Goal: Information Seeking & Learning: Learn about a topic

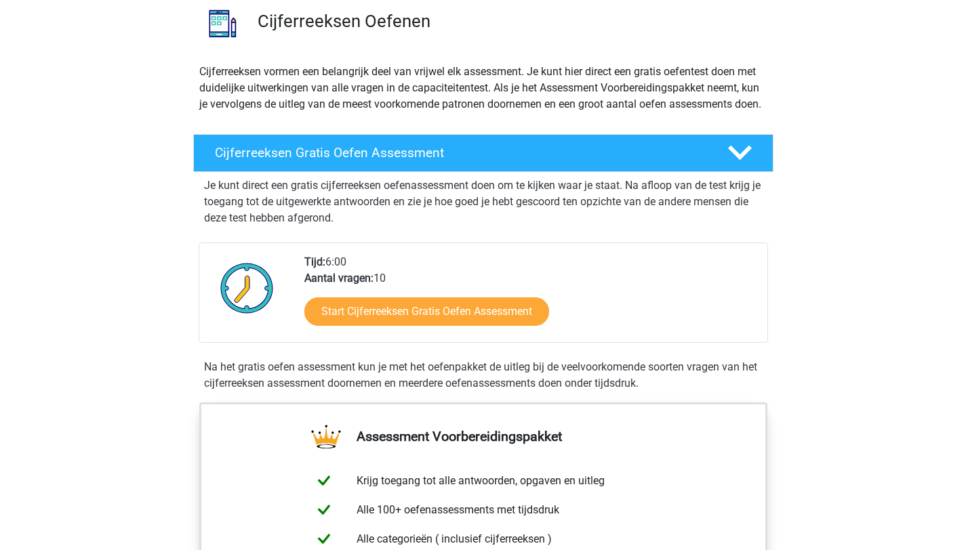
scroll to position [160, 0]
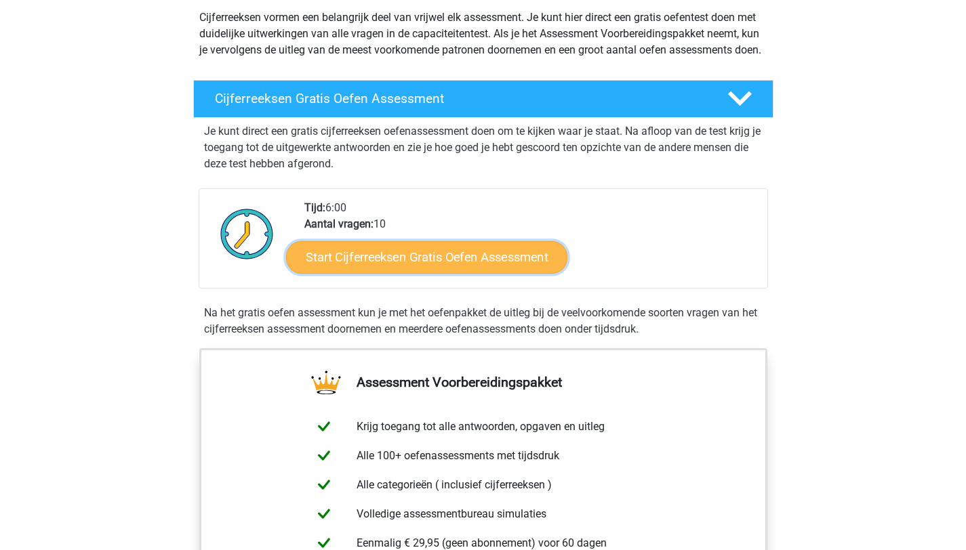
click at [459, 270] on link "Start Cijferreeksen Gratis Oefen Assessment" at bounding box center [426, 257] width 281 height 33
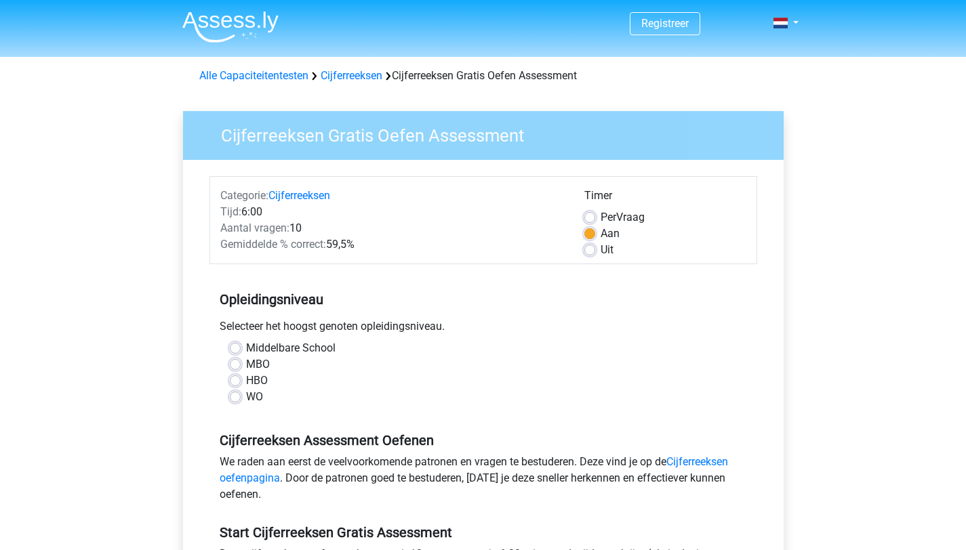
click at [246, 399] on label "WO" at bounding box center [254, 397] width 17 height 16
click at [238, 399] on input "WO" at bounding box center [235, 396] width 11 height 14
radio input "true"
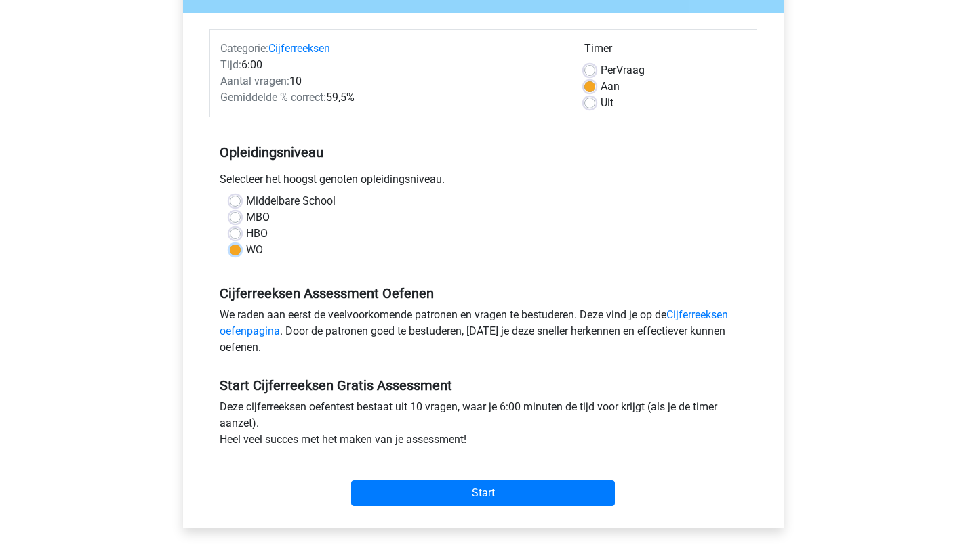
scroll to position [155, 0]
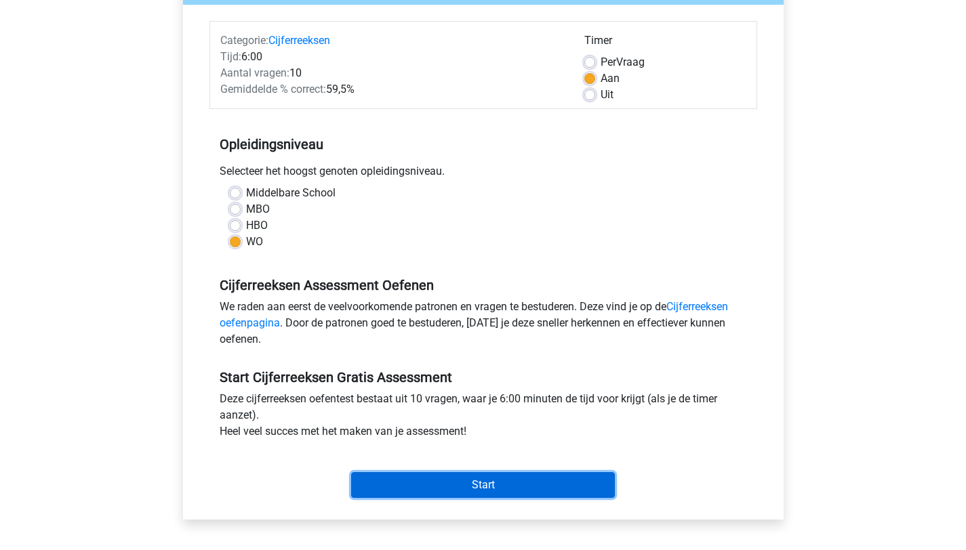
click at [501, 483] on input "Start" at bounding box center [483, 485] width 264 height 26
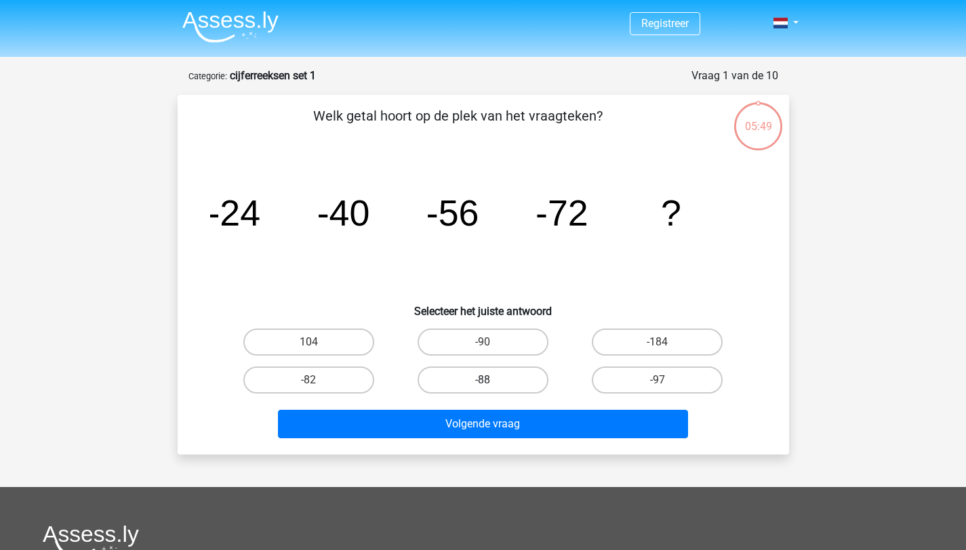
click at [481, 384] on label "-88" at bounding box center [482, 380] width 131 height 27
click at [482, 384] on input "-88" at bounding box center [486, 384] width 9 height 9
radio input "true"
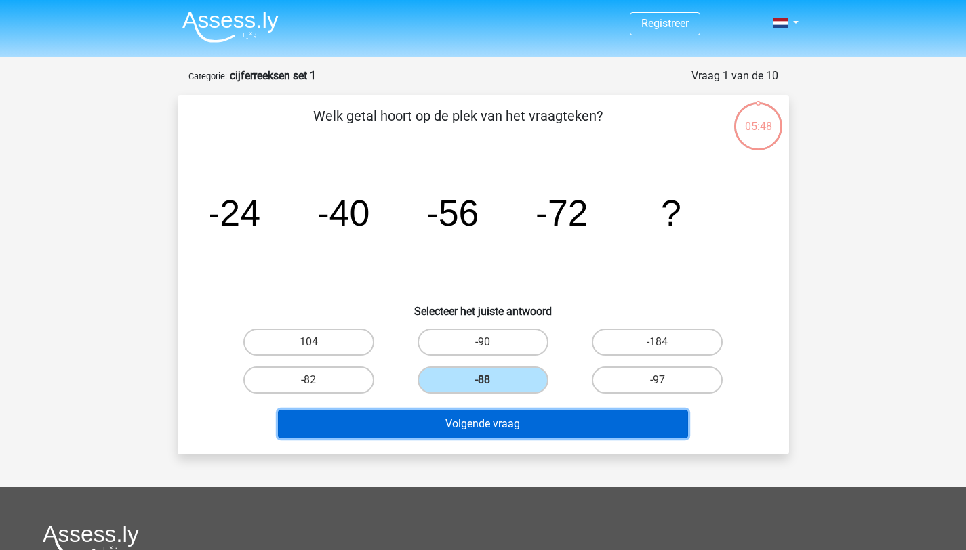
click at [511, 423] on button "Volgende vraag" at bounding box center [483, 424] width 410 height 28
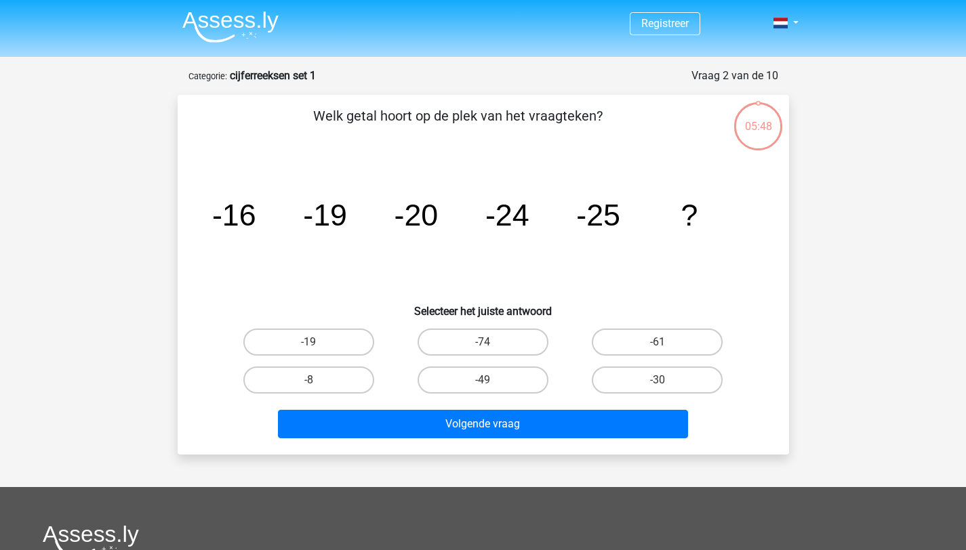
scroll to position [68, 0]
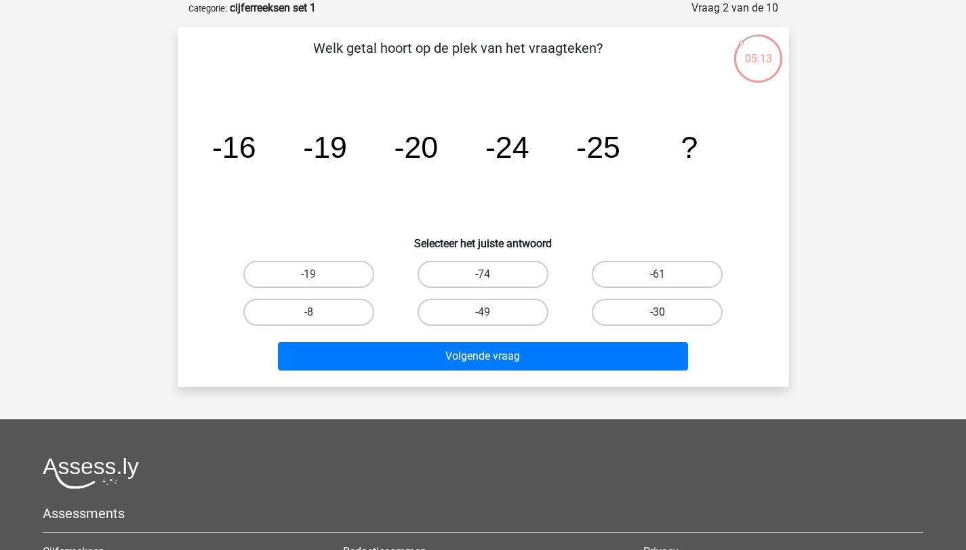
click at [666, 315] on label "-30" at bounding box center [657, 312] width 131 height 27
click at [666, 315] on input "-30" at bounding box center [661, 316] width 9 height 9
radio input "true"
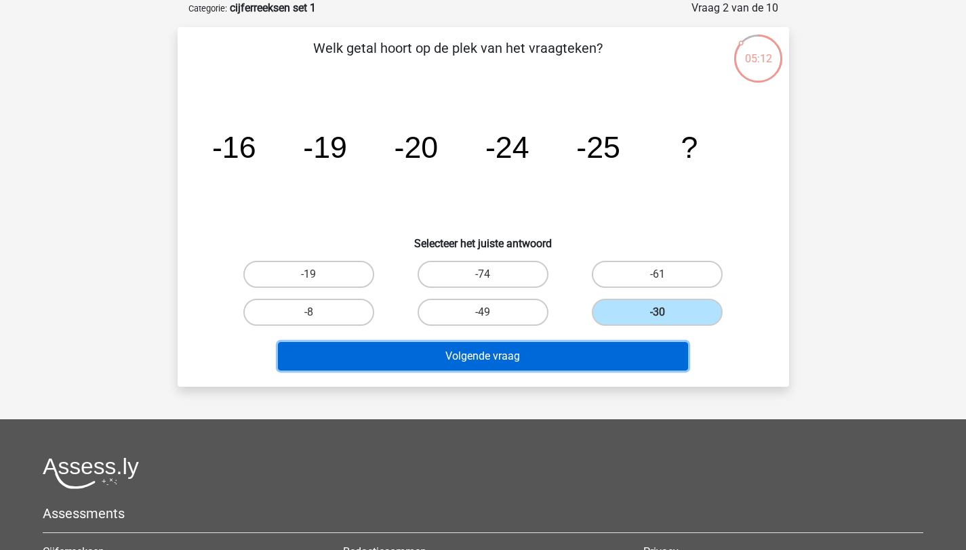
click at [537, 358] on button "Volgende vraag" at bounding box center [483, 356] width 410 height 28
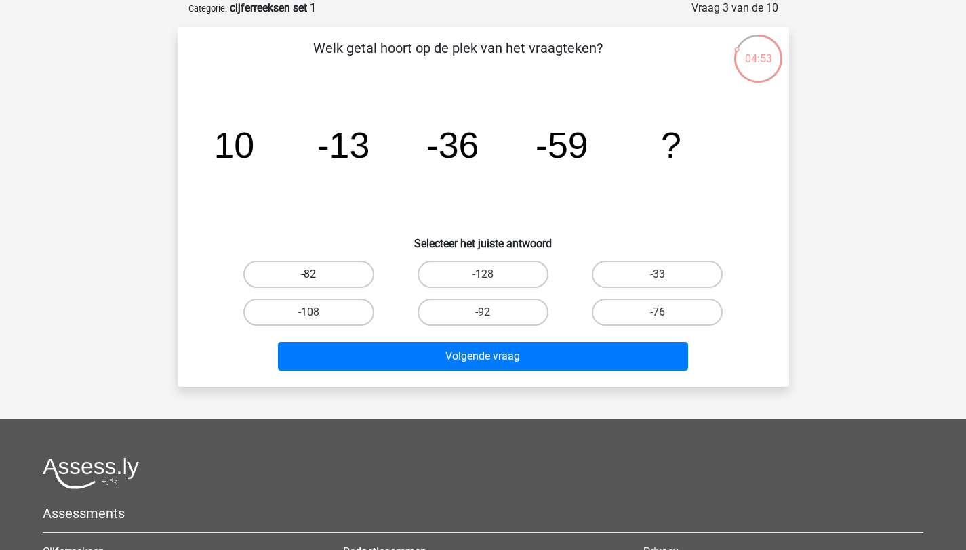
click at [305, 274] on label "-82" at bounding box center [308, 274] width 131 height 27
click at [308, 274] on input "-82" at bounding box center [312, 278] width 9 height 9
radio input "true"
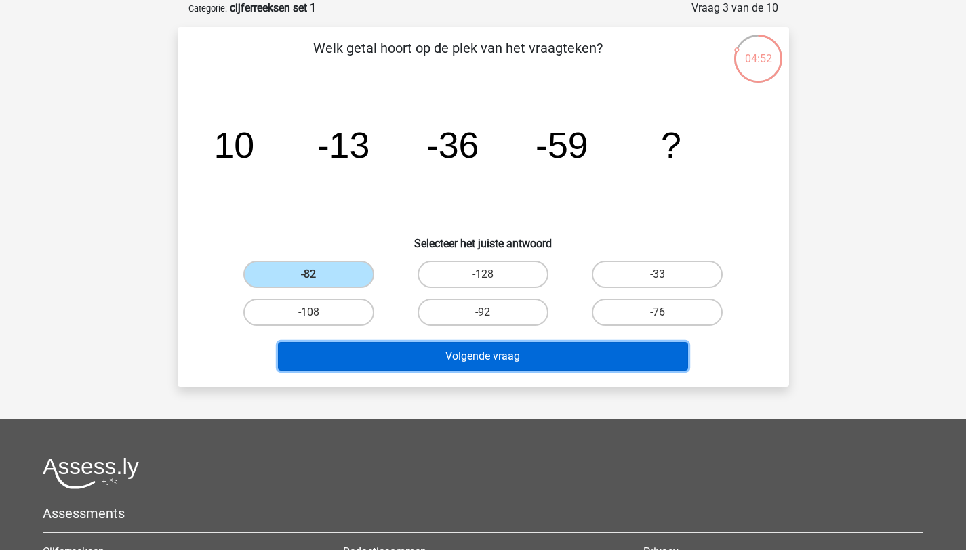
click at [462, 352] on button "Volgende vraag" at bounding box center [483, 356] width 410 height 28
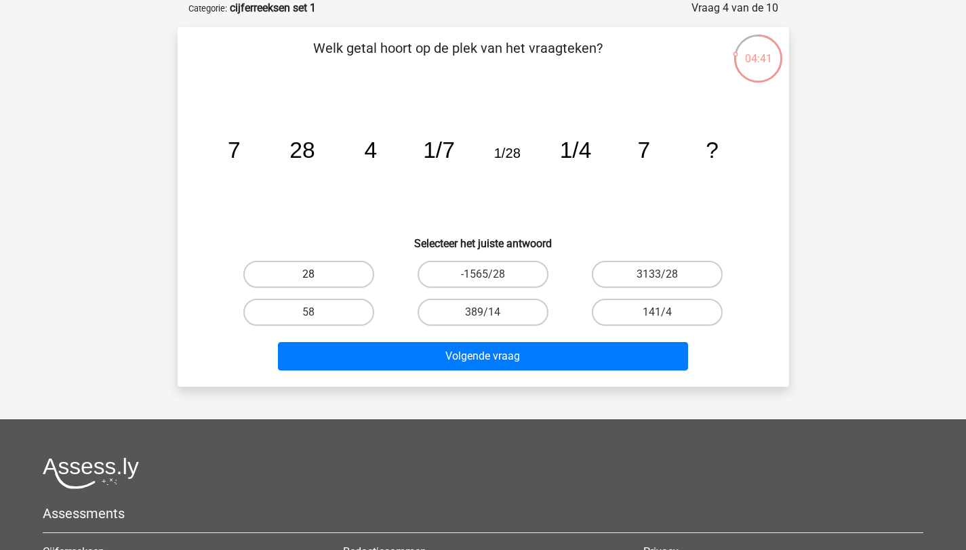
click at [343, 272] on label "28" at bounding box center [308, 274] width 131 height 27
click at [317, 274] on input "28" at bounding box center [312, 278] width 9 height 9
radio input "true"
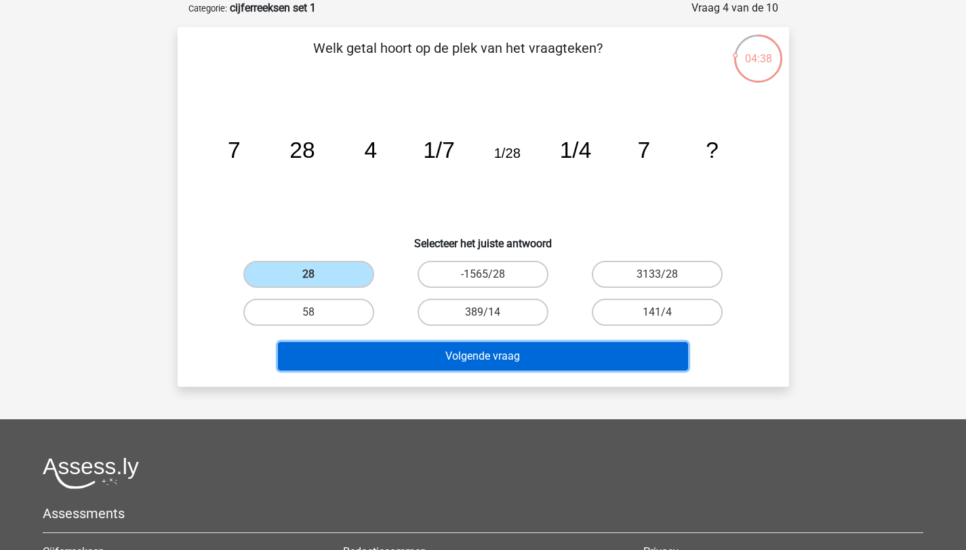
click at [497, 349] on button "Volgende vraag" at bounding box center [483, 356] width 410 height 28
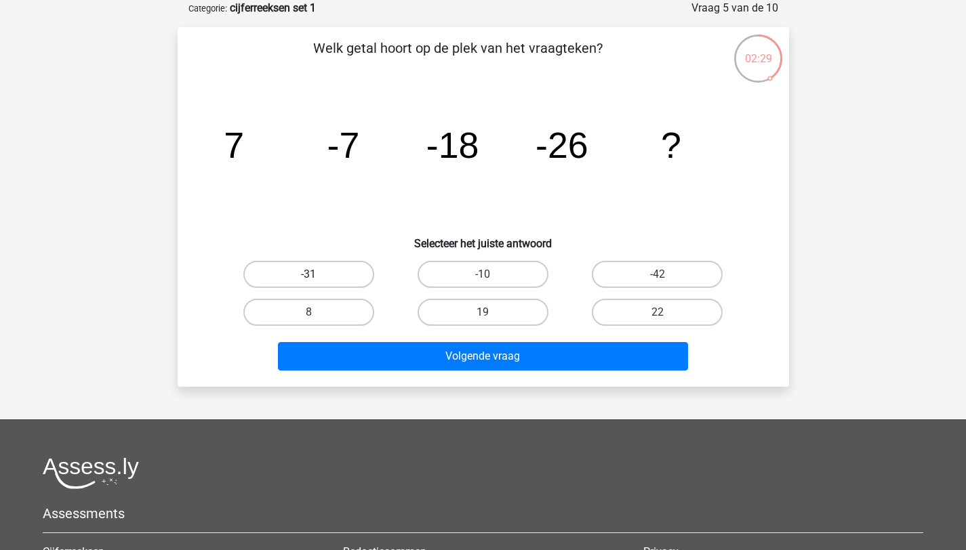
click at [333, 272] on label "-31" at bounding box center [308, 274] width 131 height 27
click at [317, 274] on input "-31" at bounding box center [312, 278] width 9 height 9
radio input "true"
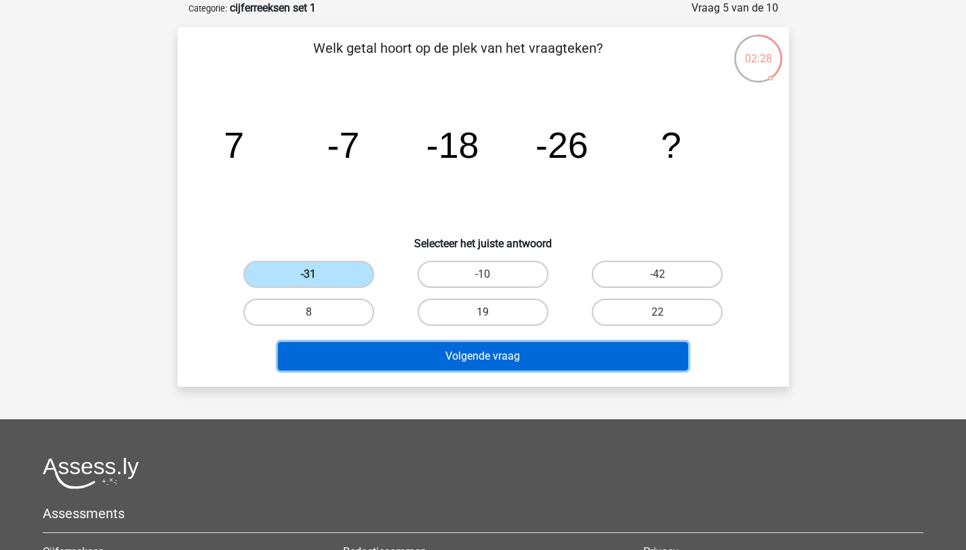
click at [552, 352] on button "Volgende vraag" at bounding box center [483, 356] width 410 height 28
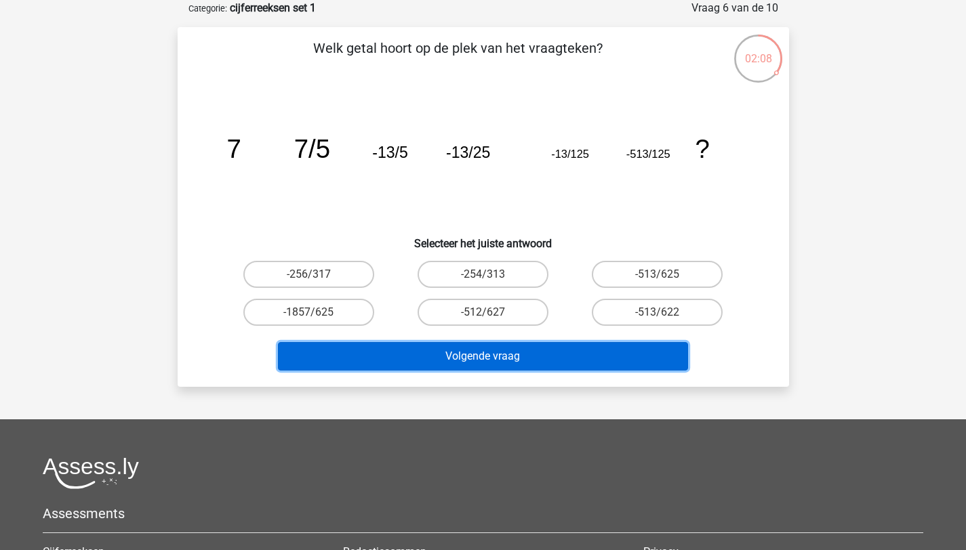
click at [471, 362] on button "Volgende vraag" at bounding box center [483, 356] width 410 height 28
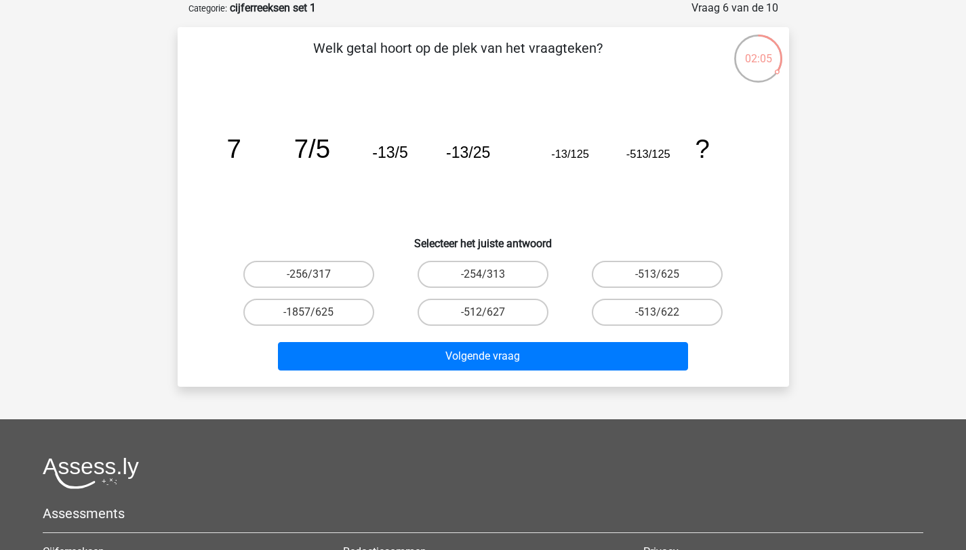
click at [319, 216] on icon "image/svg+xml 7 7/5 -13/5 -13/25 -13/125 -513/125 ?" at bounding box center [483, 157] width 546 height 137
click at [314, 314] on input "-1857/625" at bounding box center [312, 316] width 9 height 9
radio input "true"
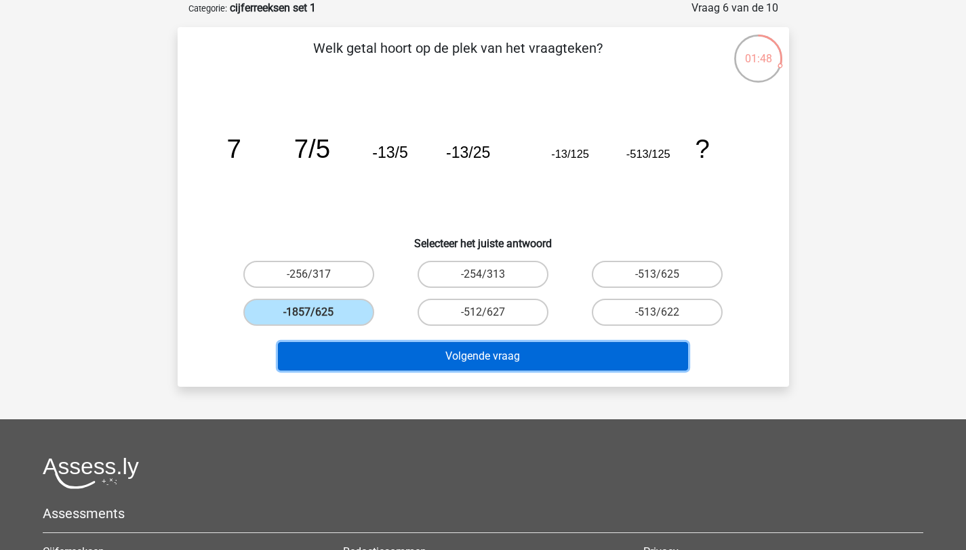
click at [484, 352] on button "Volgende vraag" at bounding box center [483, 356] width 410 height 28
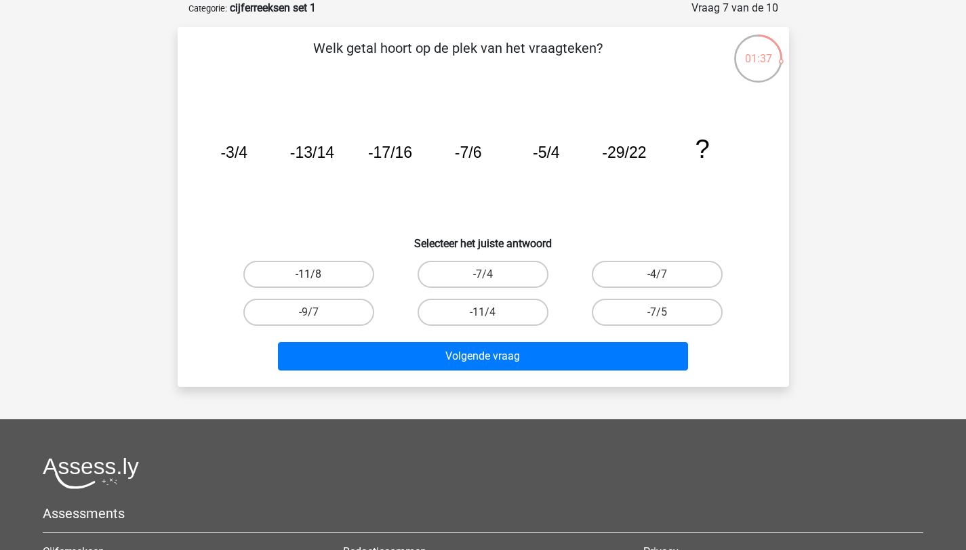
click at [350, 274] on label "-11/8" at bounding box center [308, 274] width 131 height 27
click at [317, 274] on input "-11/8" at bounding box center [312, 278] width 9 height 9
radio input "true"
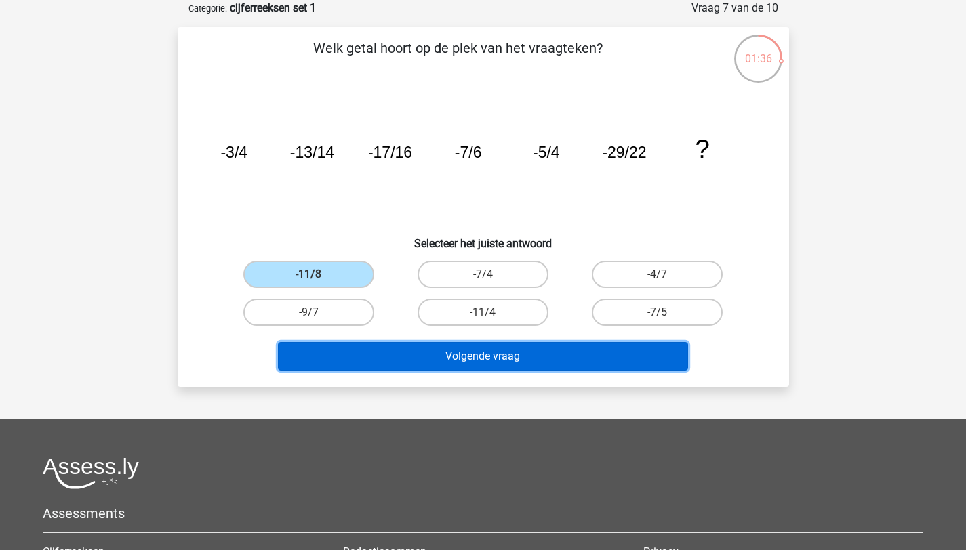
click at [478, 356] on button "Volgende vraag" at bounding box center [483, 356] width 410 height 28
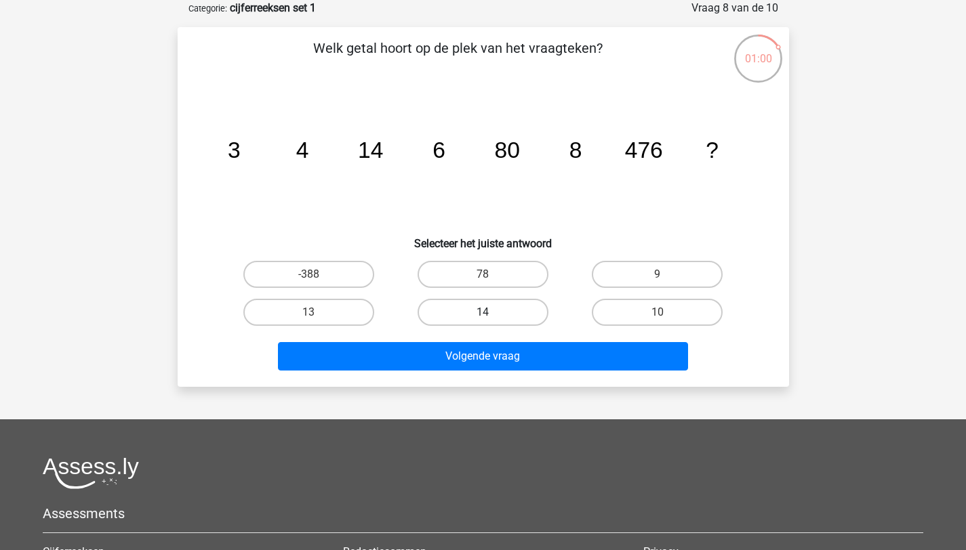
click at [491, 311] on label "14" at bounding box center [482, 312] width 131 height 27
click at [491, 312] on input "14" at bounding box center [486, 316] width 9 height 9
radio input "true"
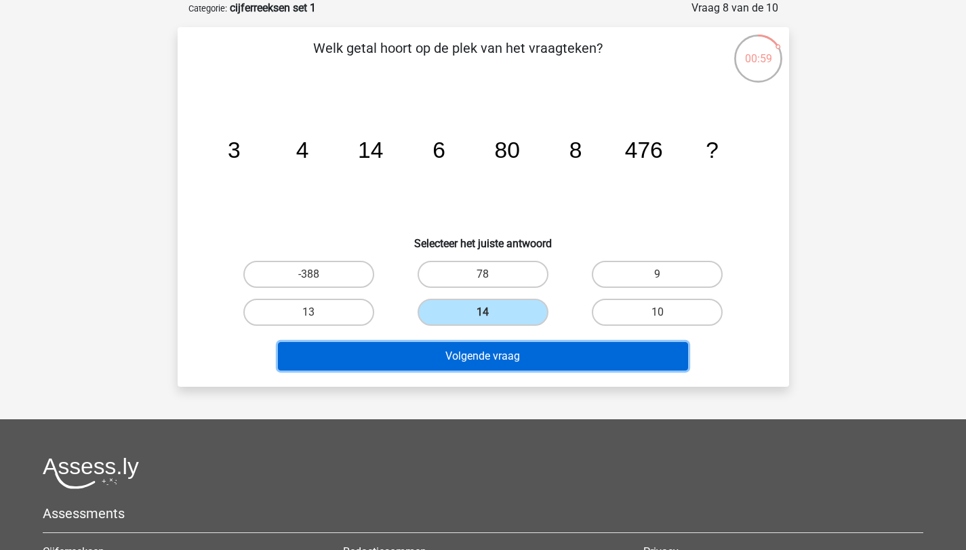
click at [512, 354] on button "Volgende vraag" at bounding box center [483, 356] width 410 height 28
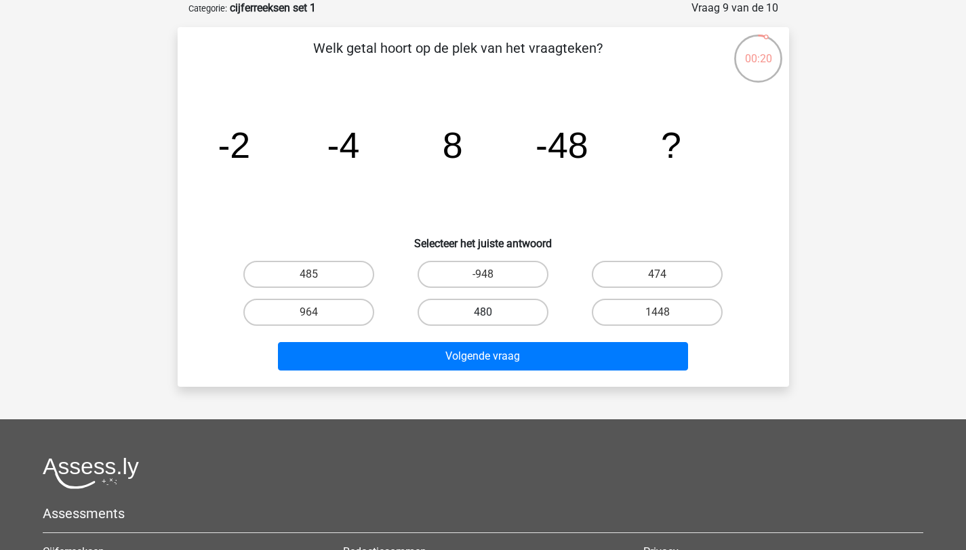
click at [487, 311] on label "480" at bounding box center [482, 312] width 131 height 27
click at [487, 312] on input "480" at bounding box center [486, 316] width 9 height 9
radio input "true"
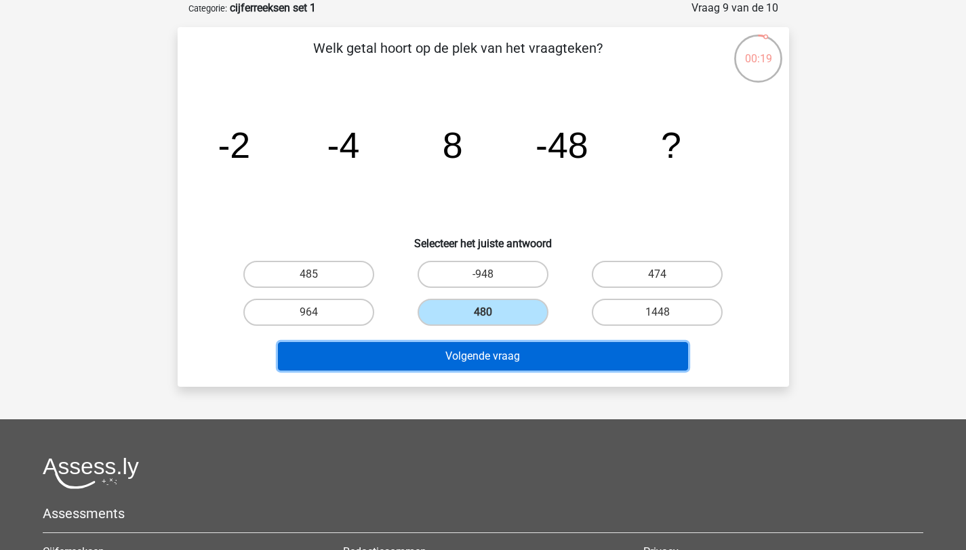
click at [525, 363] on button "Volgende vraag" at bounding box center [483, 356] width 410 height 28
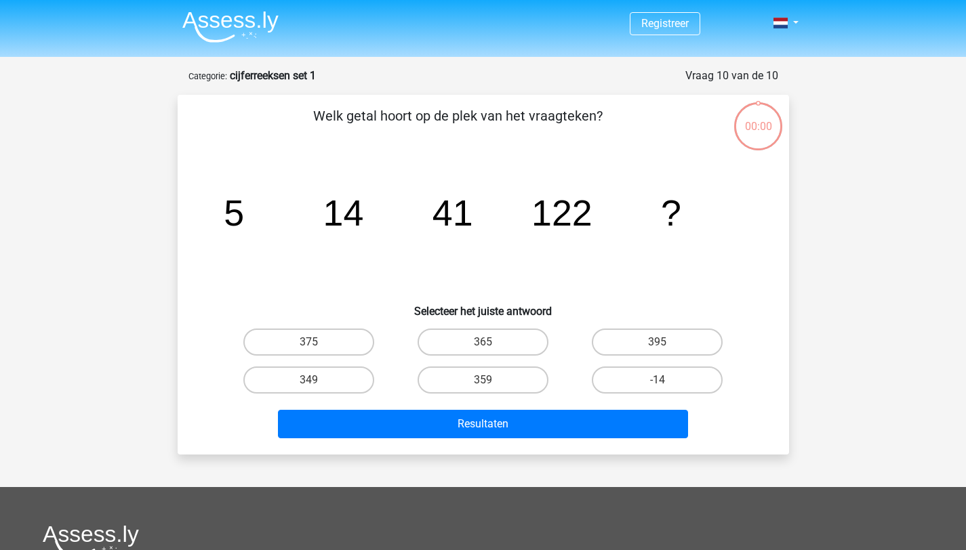
scroll to position [68, 0]
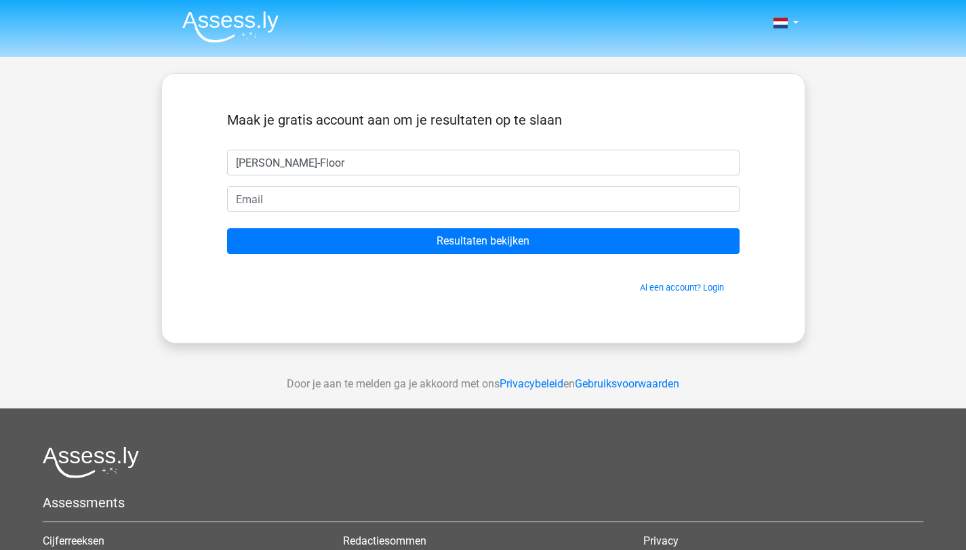
type input "[PERSON_NAME]-Floor"
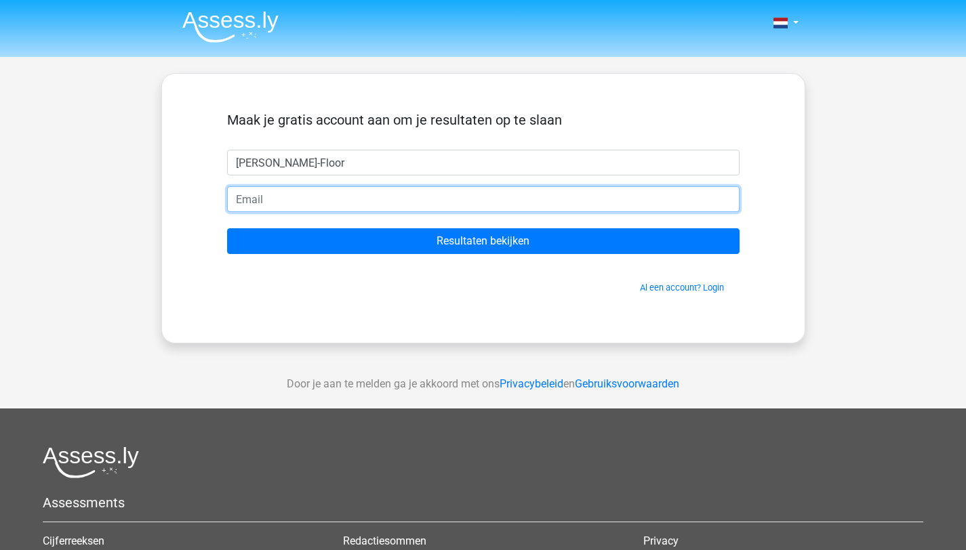
click at [281, 203] on input "email" at bounding box center [483, 199] width 512 height 26
type input "[EMAIL_ADDRESS][DOMAIN_NAME]"
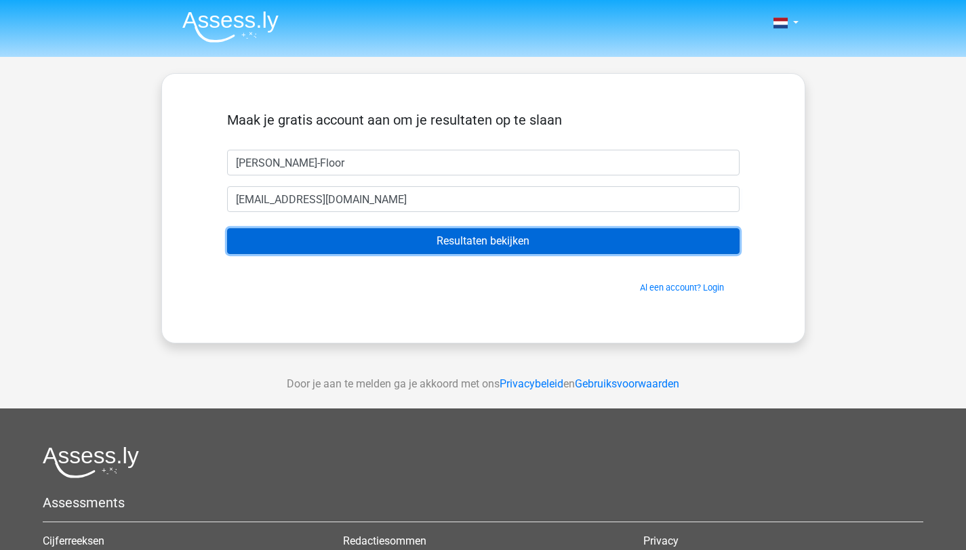
click at [521, 244] on input "Resultaten bekijken" at bounding box center [483, 241] width 512 height 26
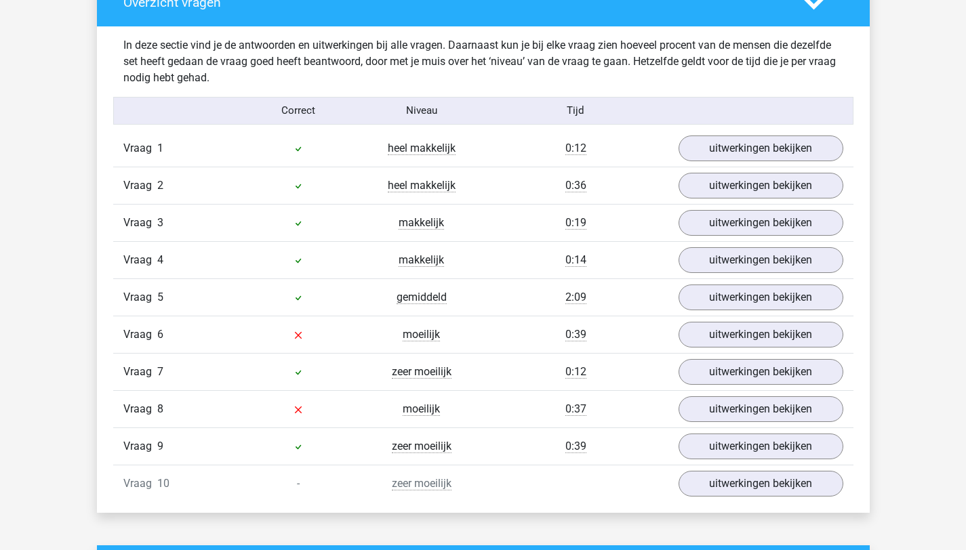
scroll to position [1047, 0]
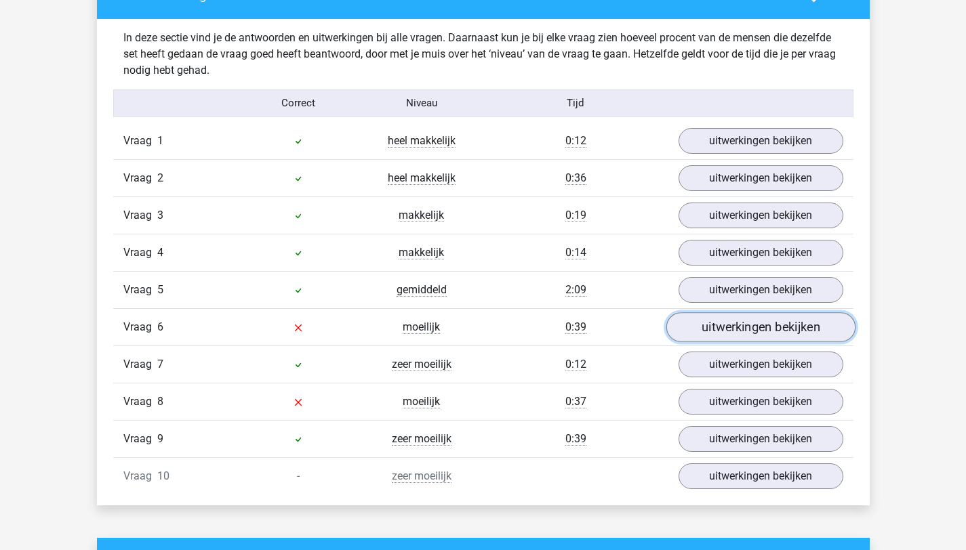
click at [732, 322] on link "uitwerkingen bekijken" at bounding box center [759, 327] width 189 height 30
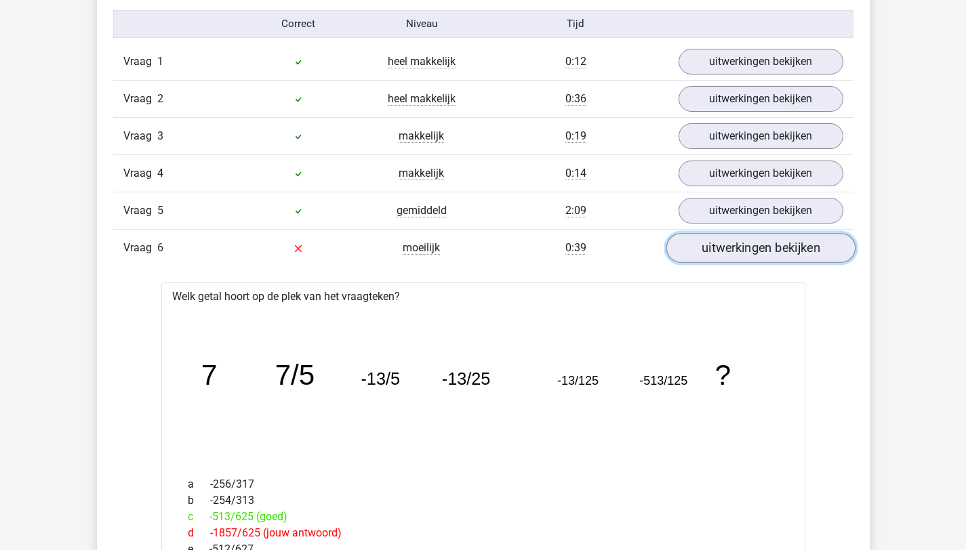
scroll to position [1127, 0]
click at [739, 243] on link "uitwerkingen bekijken" at bounding box center [759, 247] width 189 height 30
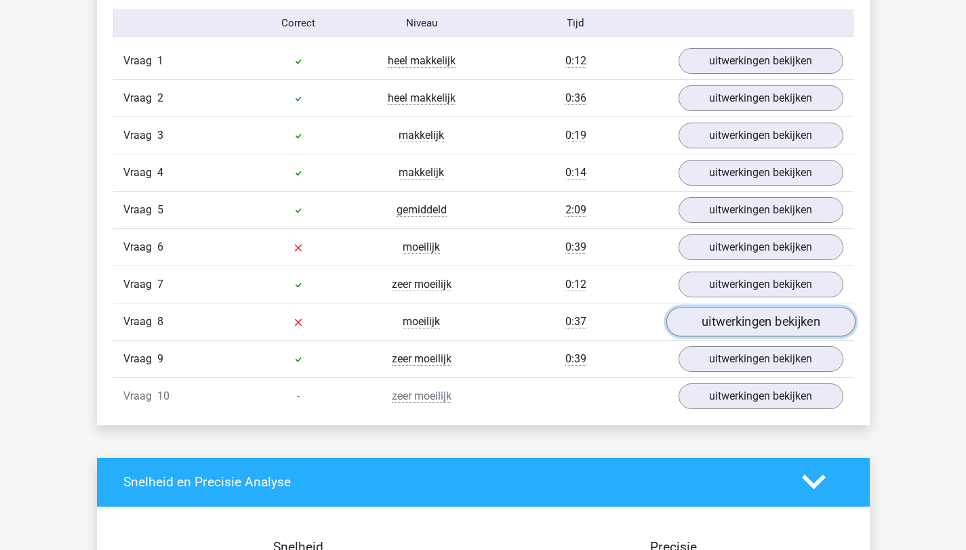
click at [762, 322] on link "uitwerkingen bekijken" at bounding box center [759, 322] width 189 height 30
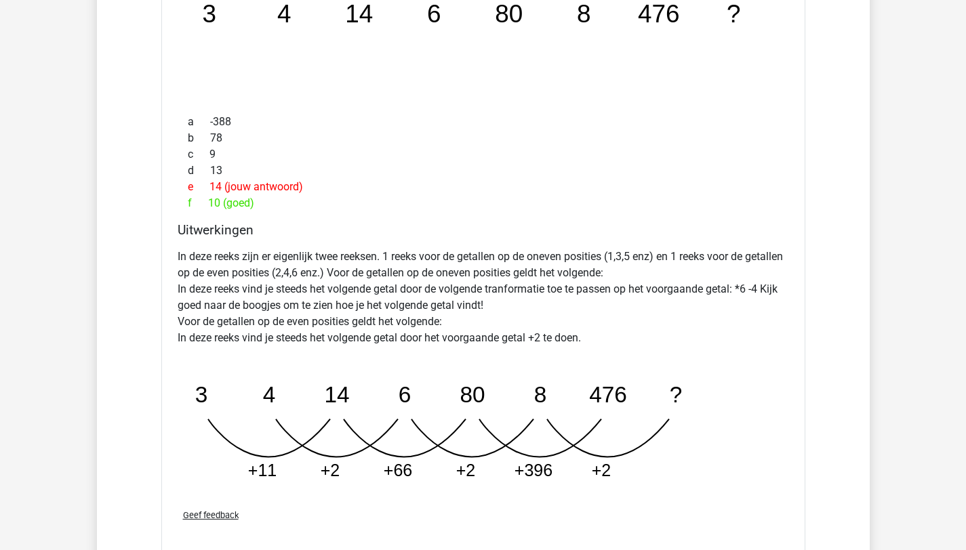
scroll to position [1085, 0]
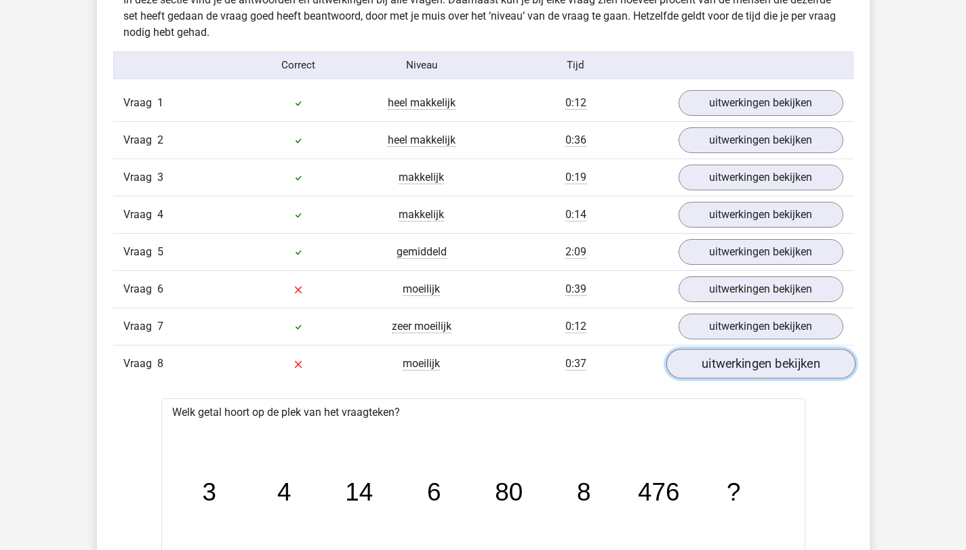
click at [735, 361] on link "uitwerkingen bekijken" at bounding box center [759, 364] width 189 height 30
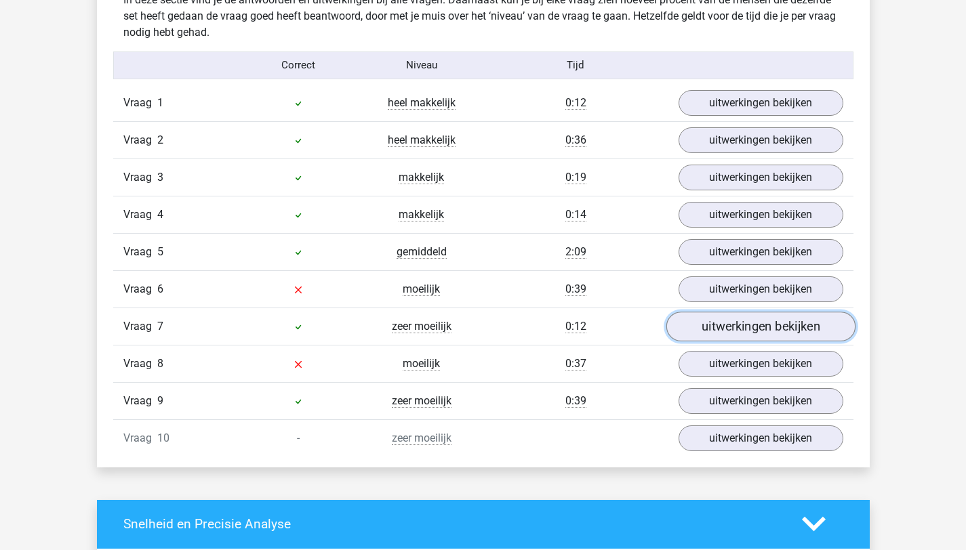
click at [737, 329] on link "uitwerkingen bekijken" at bounding box center [759, 327] width 189 height 30
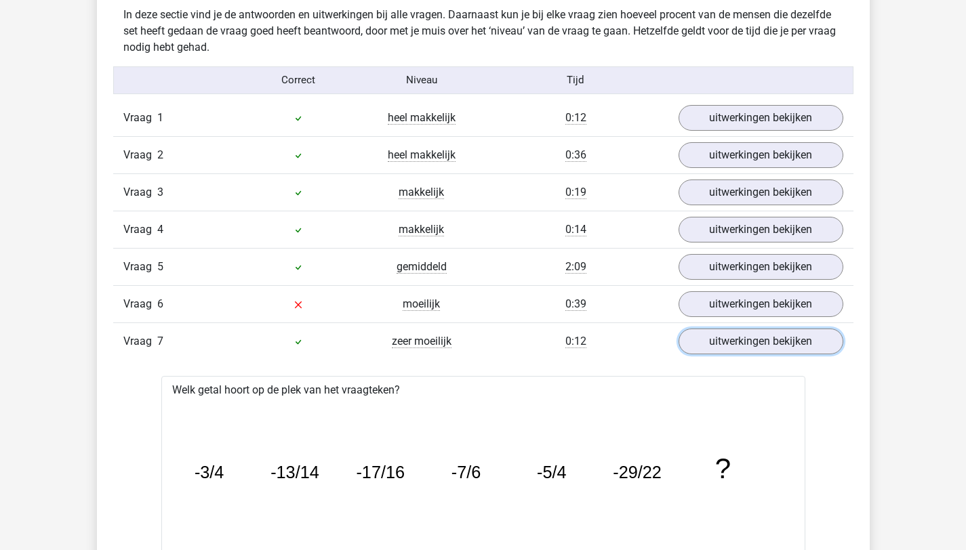
scroll to position [1144, 0]
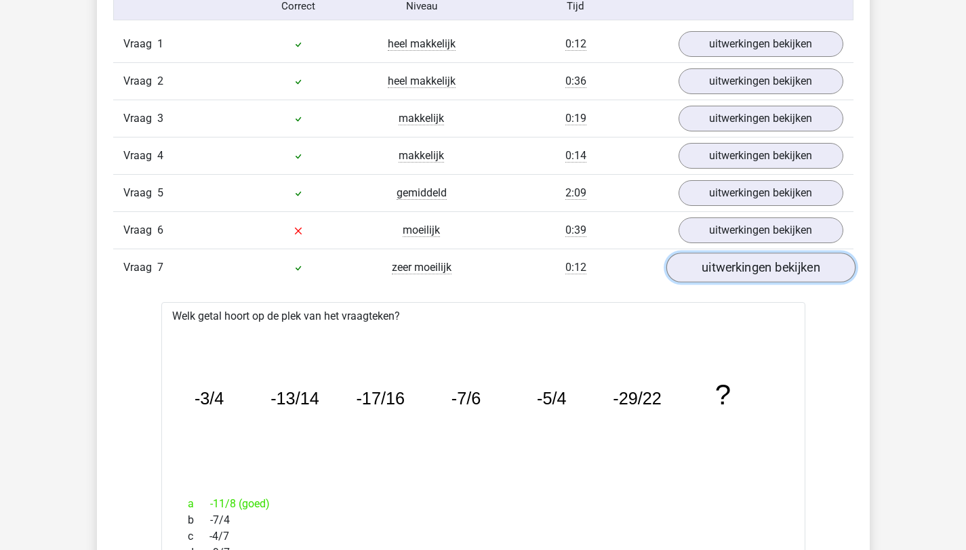
click at [751, 264] on link "uitwerkingen bekijken" at bounding box center [759, 268] width 189 height 30
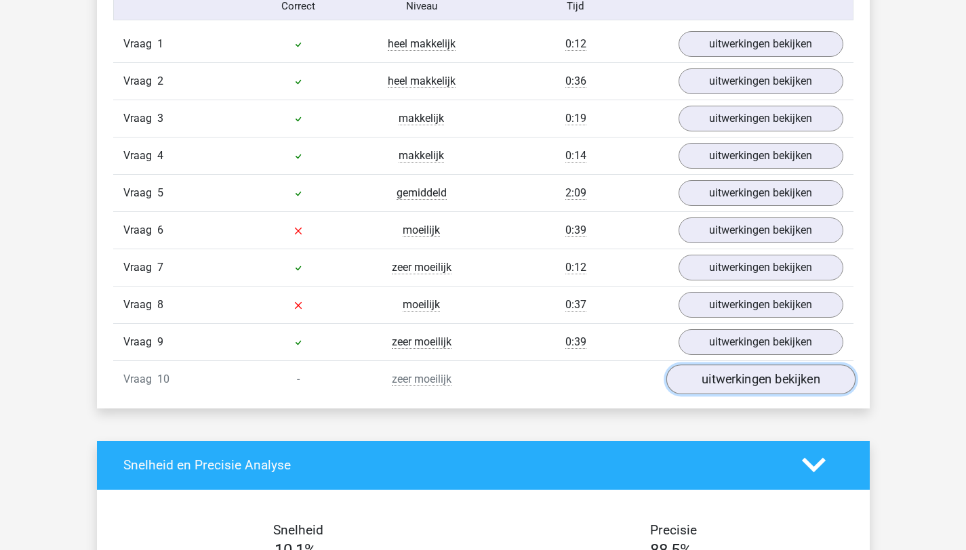
click at [772, 372] on link "uitwerkingen bekijken" at bounding box center [759, 380] width 189 height 30
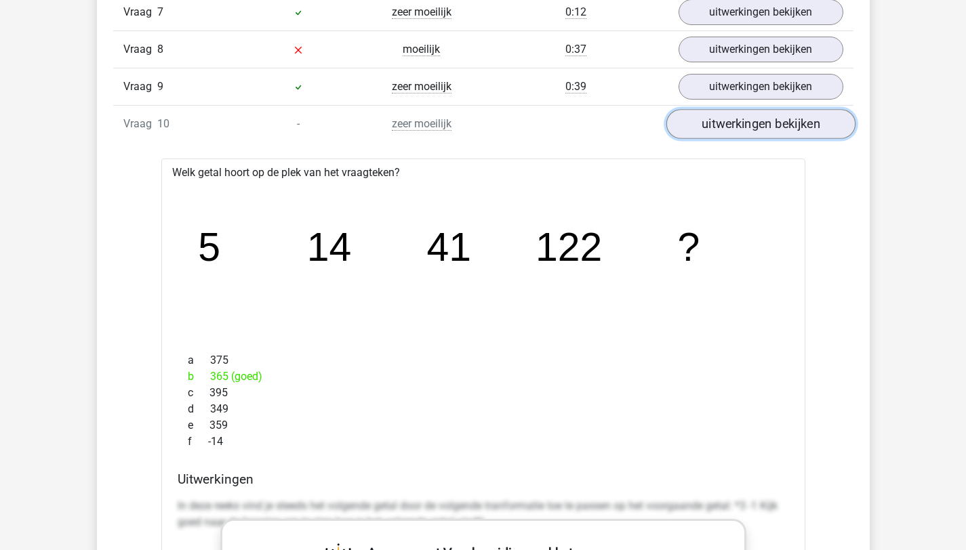
scroll to position [1095, 0]
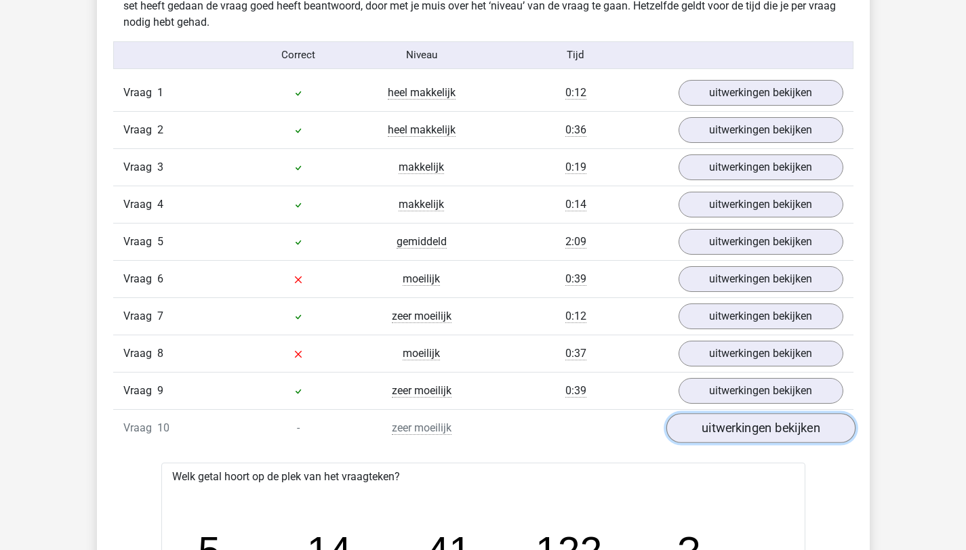
click at [778, 427] on link "uitwerkingen bekijken" at bounding box center [759, 428] width 189 height 30
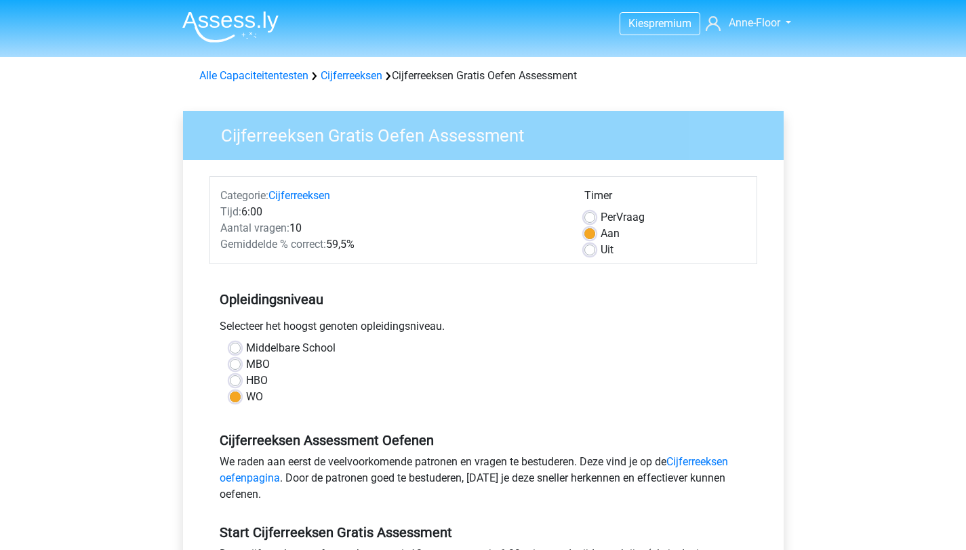
scroll to position [155, 0]
